Goal: Obtain resource: Obtain resource

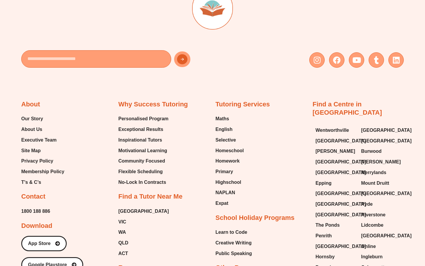
scroll to position [2488, 0]
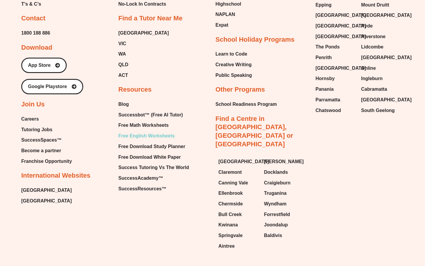
click at [149, 131] on span "Free English Worksheets" at bounding box center [146, 135] width 56 height 9
click at [123, 121] on span "Free Math Worksheets" at bounding box center [143, 125] width 50 height 9
click at [179, 75] on div "Why Success Tutoring Personalised Program Exceptional Results Inspirational Tut…" at bounding box center [163, 57] width 91 height 271
click at [146, 121] on span "Free Math Worksheets" at bounding box center [143, 125] width 50 height 9
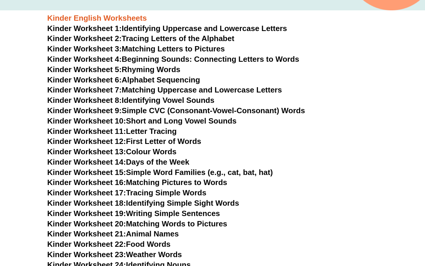
scroll to position [215, 0]
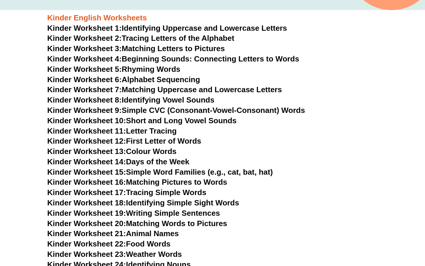
click at [159, 193] on link "Kinder Worksheet 17: Tracing Simple Words" at bounding box center [126, 192] width 159 height 9
click at [163, 221] on link "Kinder Worksheet 20: Matching Words to Pictures" at bounding box center [137, 223] width 180 height 9
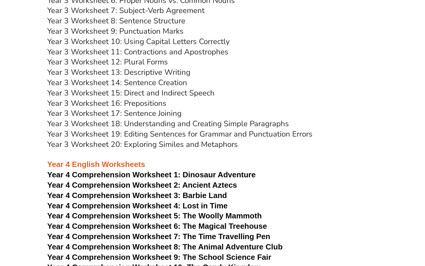
scroll to position [2081, 0]
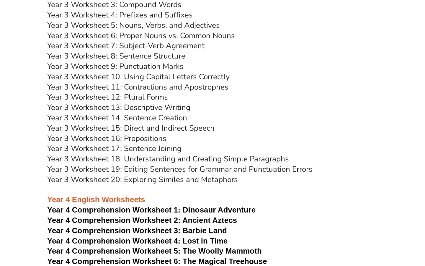
click at [135, 127] on link "Year 3 Worksheet 15: Direct and Indirect Speech" at bounding box center [130, 128] width 167 height 10
click at [157, 167] on link "Year 3 Worksheet 19: Editing Sentences for Grammar and Punctuation Errors" at bounding box center [179, 169] width 265 height 10
click at [137, 24] on link "Year 3 Worksheet 5: Nouns, Verbs, and Adjectives" at bounding box center [133, 25] width 173 height 10
click at [127, 107] on link "Year 3 Worksheet 13: Descriptive Writing" at bounding box center [118, 107] width 143 height 10
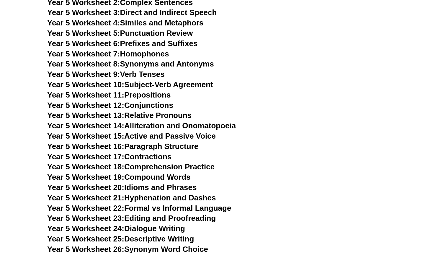
scroll to position [2874, 0]
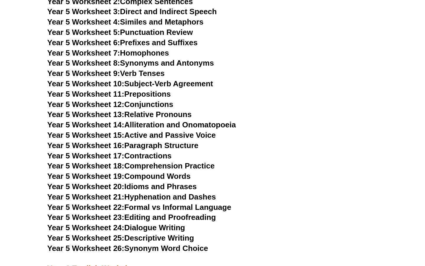
click at [156, 236] on link "Year 5 Worksheet 25: Descriptive Writing" at bounding box center [120, 237] width 147 height 9
click at [149, 205] on link "Year 5 Worksheet 22: Formal vs Informal Language" at bounding box center [139, 206] width 184 height 9
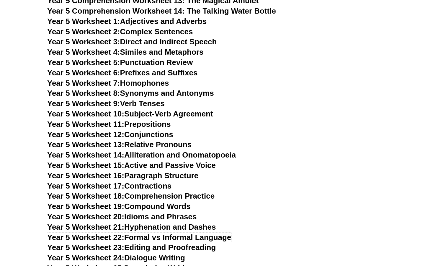
scroll to position [2844, 0]
click at [140, 72] on link "Year 5 Worksheet 6: Prefixes and Suffixes" at bounding box center [122, 72] width 150 height 9
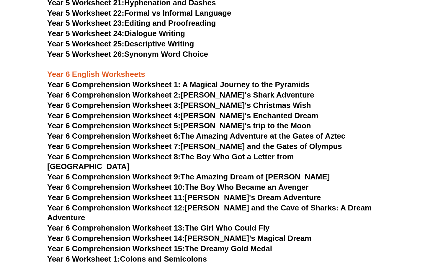
scroll to position [3069, 0]
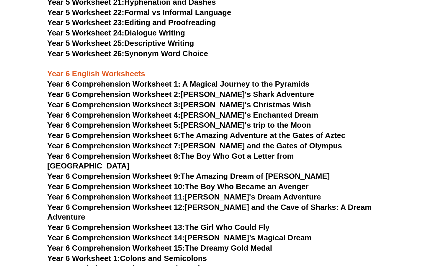
click at [215, 102] on link "Year 6 Comprehension Worksheet 3: Tommy's Christmas Wish" at bounding box center [179, 104] width 264 height 9
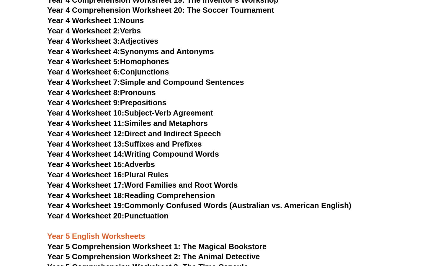
scroll to position [2458, 0]
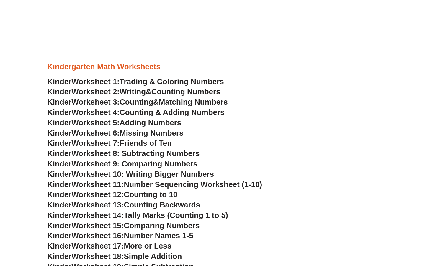
scroll to position [221, 0]
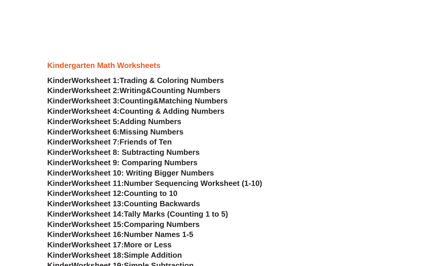
click at [144, 140] on span "Friends of Ten" at bounding box center [145, 141] width 52 height 9
click at [256, 145] on h3 "Kinder Worksheet 7: Friends of Ten" at bounding box center [212, 142] width 330 height 10
click at [131, 245] on span "More or Less" at bounding box center [148, 244] width 48 height 9
click at [97, 245] on span "Worksheet 17:" at bounding box center [97, 244] width 52 height 9
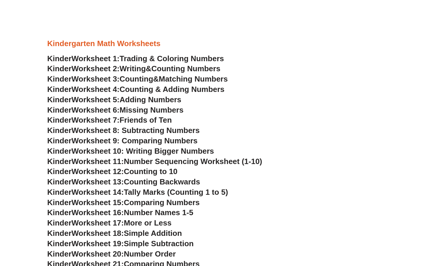
scroll to position [263, 0]
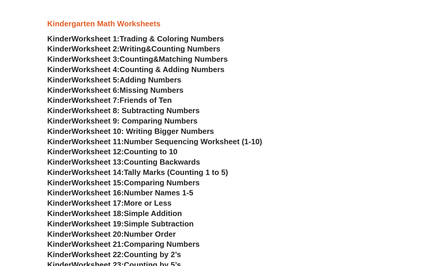
click at [105, 201] on span "Worksheet 17:" at bounding box center [97, 202] width 52 height 9
click at [132, 201] on span "More or Less" at bounding box center [148, 202] width 48 height 9
click at [132, 202] on span "More or Less" at bounding box center [148, 202] width 48 height 9
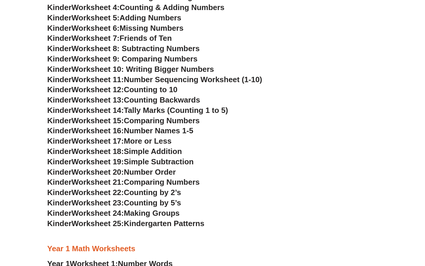
scroll to position [324, 0]
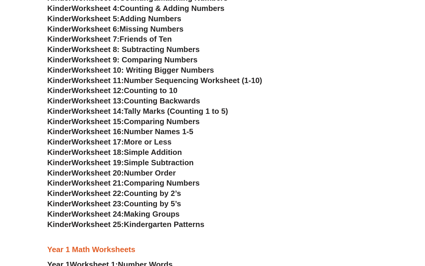
click at [138, 142] on span "More or Less" at bounding box center [148, 141] width 48 height 9
click at [108, 141] on span "Worksheet 17:" at bounding box center [97, 141] width 52 height 9
click at [78, 138] on span "Worksheet 17:" at bounding box center [97, 141] width 52 height 9
click at [76, 151] on span "Worksheet 18:" at bounding box center [97, 152] width 52 height 9
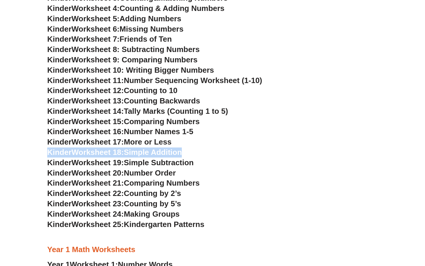
click at [76, 151] on span "Worksheet 18:" at bounding box center [97, 152] width 52 height 9
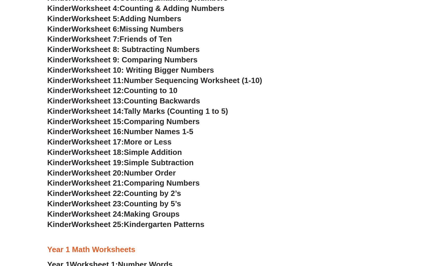
click at [83, 153] on span "Worksheet 18:" at bounding box center [97, 152] width 52 height 9
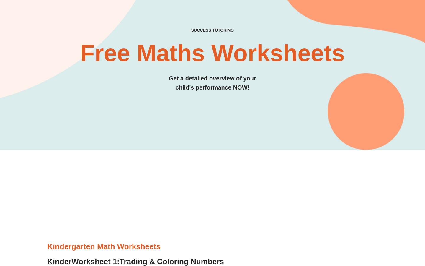
scroll to position [41, 0]
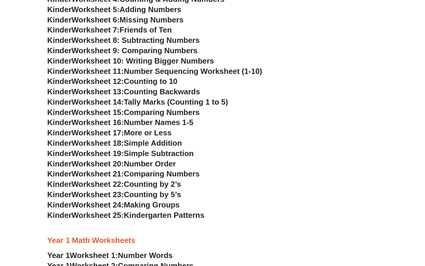
click at [122, 120] on span "Worksheet 16:" at bounding box center [97, 122] width 52 height 9
click at [98, 120] on span "Worksheet 16:" at bounding box center [97, 122] width 52 height 9
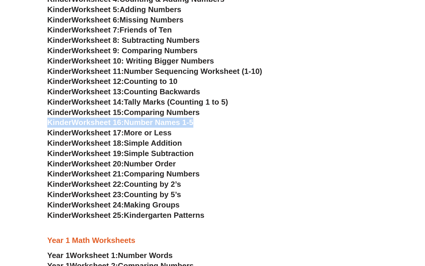
click at [98, 120] on span "Worksheet 16:" at bounding box center [97, 122] width 52 height 9
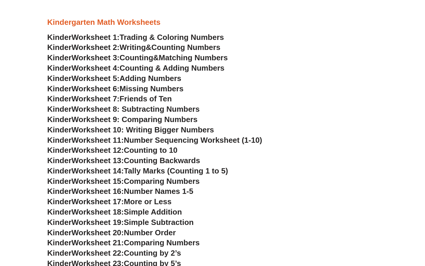
scroll to position [286, 0]
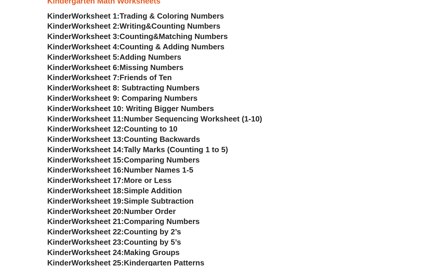
click at [152, 207] on span "Number Order" at bounding box center [150, 211] width 52 height 9
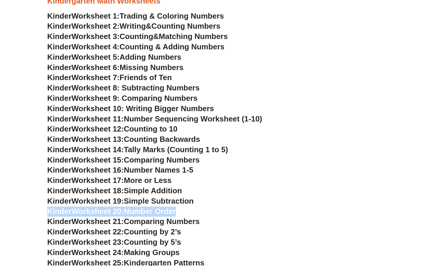
click at [152, 207] on span "Number Order" at bounding box center [150, 211] width 52 height 9
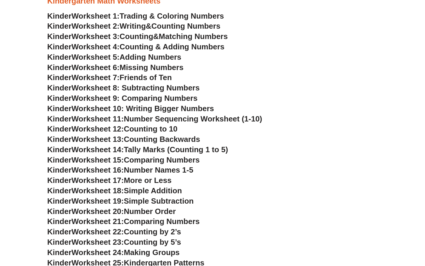
click at [177, 225] on span "Comparing Numbers" at bounding box center [162, 221] width 76 height 9
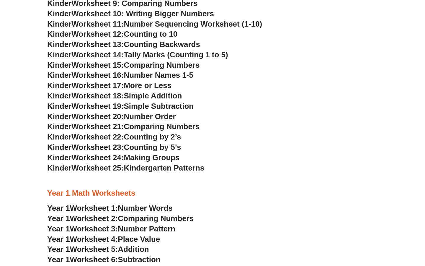
scroll to position [379, 0]
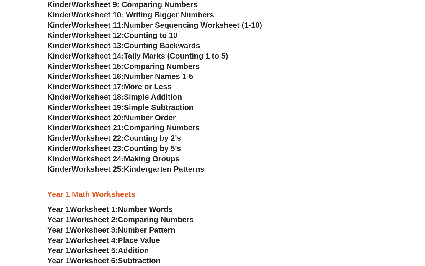
click at [142, 89] on span "More or Less" at bounding box center [148, 86] width 48 height 9
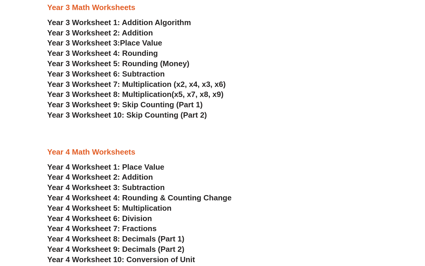
scroll to position [831, 0]
click at [133, 82] on span "Year 3 Worksheet 7: Multiplication (x2, x4, x3, x6)" at bounding box center [136, 83] width 179 height 9
click at [129, 115] on span "Year 3 Worksheet 10: Skip Counting (Part 2)" at bounding box center [127, 114] width 160 height 9
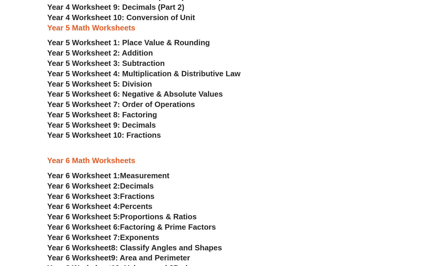
scroll to position [1069, 0]
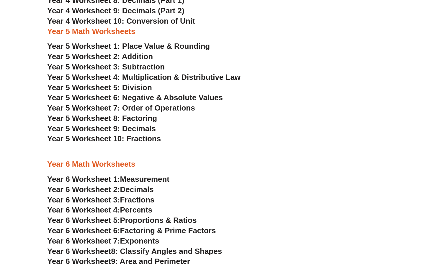
click at [141, 139] on span "Year 5 Worksheet 10: Fractions" at bounding box center [104, 138] width 114 height 9
click at [127, 126] on span "Year 5 Worksheet 9: Decimals" at bounding box center [101, 128] width 109 height 9
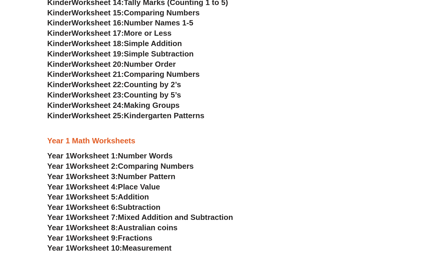
scroll to position [429, 0]
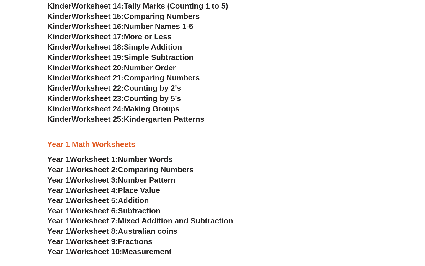
click at [148, 61] on span "Simple Subtraction" at bounding box center [159, 57] width 70 height 9
click at [146, 53] on span "Simple Subtraction" at bounding box center [159, 57] width 70 height 9
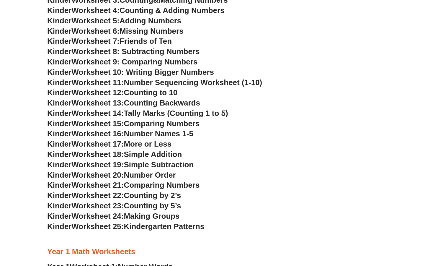
scroll to position [320, 0]
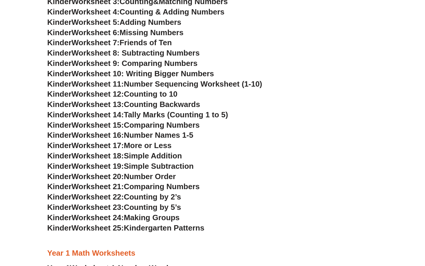
click at [156, 32] on span "Missing Numbers" at bounding box center [151, 32] width 64 height 9
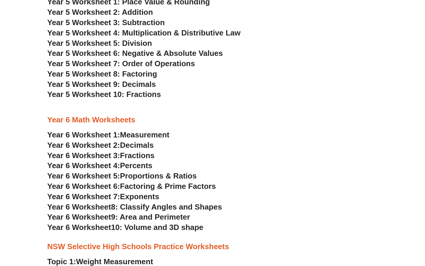
scroll to position [1114, 0]
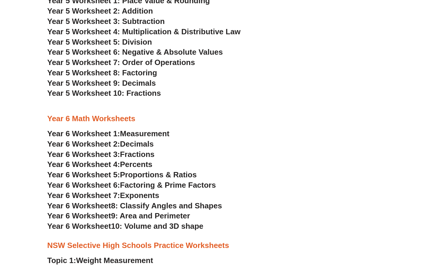
click at [145, 204] on span "8: Classify Angles and Shapes" at bounding box center [166, 205] width 111 height 9
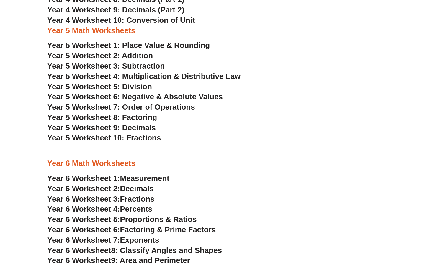
scroll to position [1068, 0]
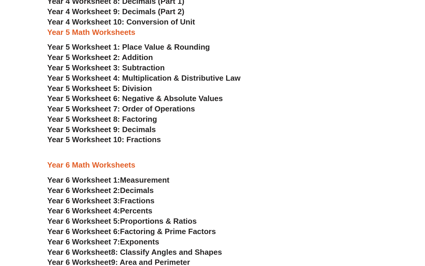
click at [142, 109] on span "Year 5 Worksheet 7: Order of Operations" at bounding box center [121, 108] width 148 height 9
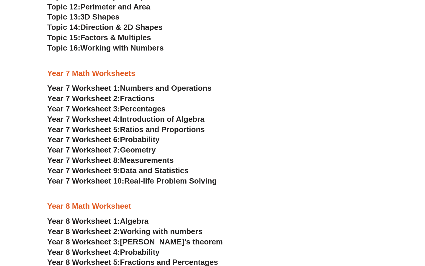
scroll to position [1482, 0]
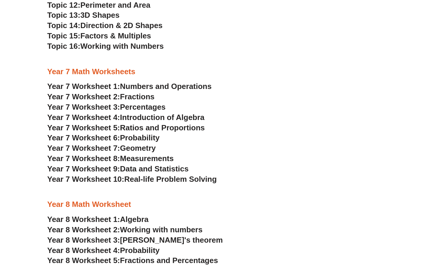
click at [129, 135] on span "Probability" at bounding box center [140, 137] width 40 height 9
click at [139, 180] on span "Real-life Problem Solving" at bounding box center [170, 178] width 92 height 9
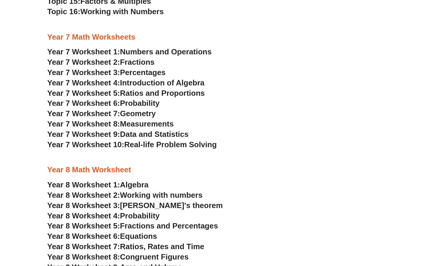
scroll to position [1519, 0]
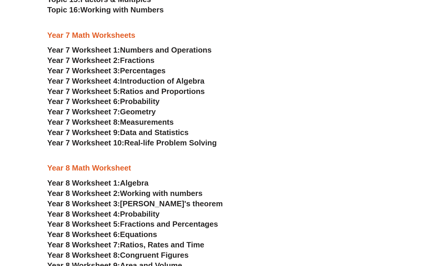
click at [105, 180] on span "Year 8 Worksheet 1:" at bounding box center [83, 182] width 73 height 9
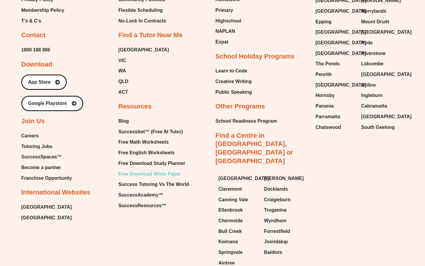
scroll to position [2473, 0]
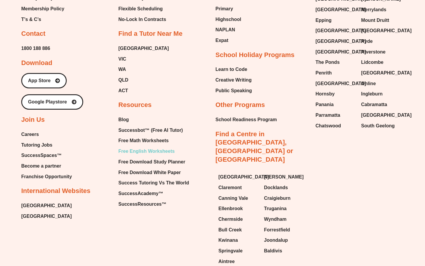
click at [149, 147] on span "Free English Worksheets" at bounding box center [146, 151] width 56 height 9
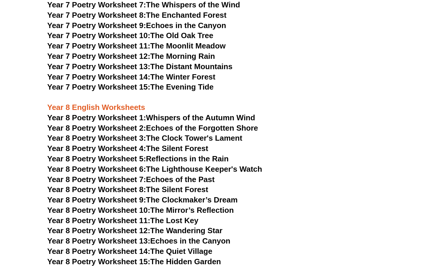
scroll to position [3661, 0]
click at [179, 205] on link "Year 8 Poetry Worksheet 10: The Mirror’s Reflection" at bounding box center [140, 209] width 186 height 9
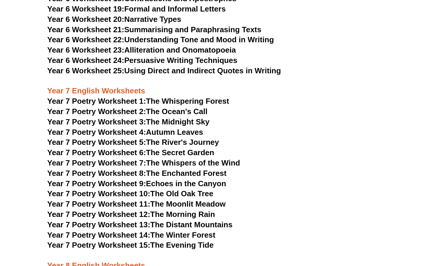
scroll to position [3472, 0]
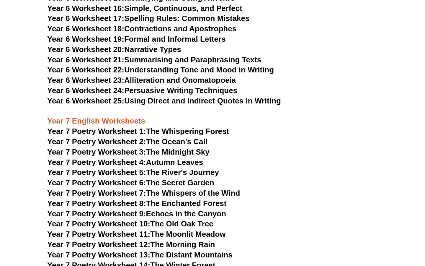
click at [180, 219] on link "Year 7 Poetry Worksheet 10: The Old Oak Tree" at bounding box center [130, 223] width 166 height 9
